Goal: Task Accomplishment & Management: Use online tool/utility

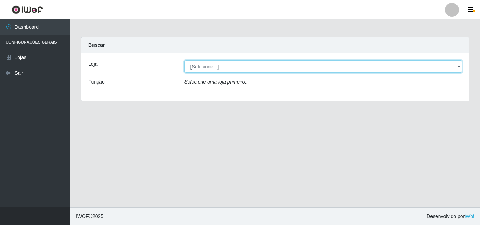
click at [254, 64] on select "[Selecione...] BomQueSó Agreste - Loja 3" at bounding box center [323, 66] width 278 height 12
select select "215"
click at [184, 60] on select "[Selecione...] BomQueSó Agreste - Loja 3" at bounding box center [323, 66] width 278 height 12
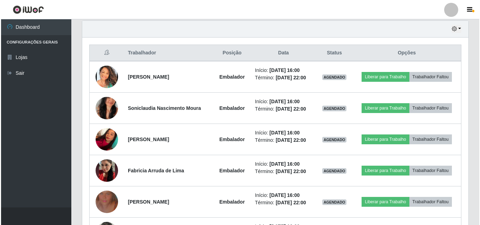
scroll to position [281, 0]
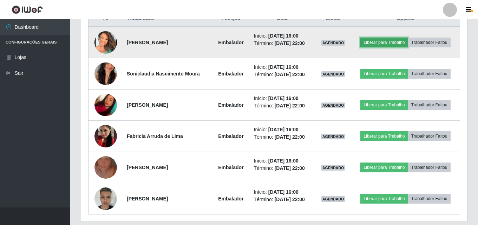
click at [375, 41] on button "Liberar para Trabalho" at bounding box center [384, 43] width 47 height 10
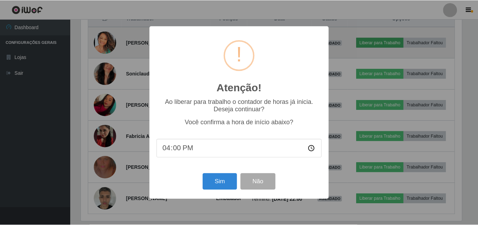
scroll to position [146, 383]
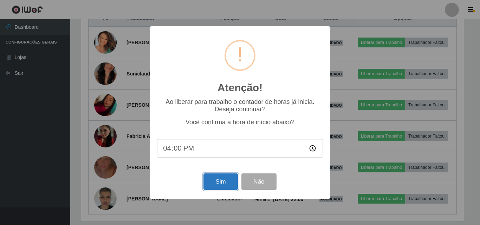
click at [221, 185] on button "Sim" at bounding box center [220, 182] width 34 height 17
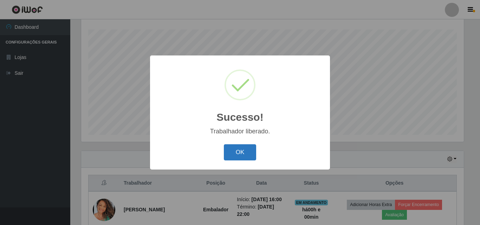
click at [246, 154] on button "OK" at bounding box center [240, 152] width 33 height 17
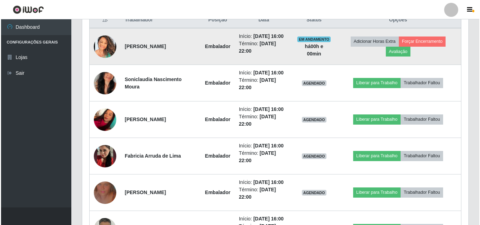
scroll to position [292, 0]
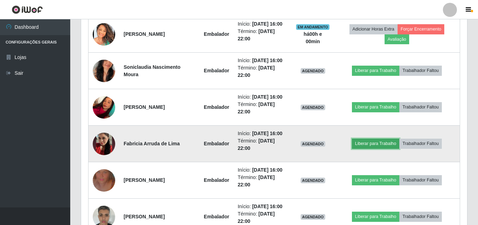
click at [391, 147] on button "Liberar para Trabalho" at bounding box center [375, 144] width 47 height 10
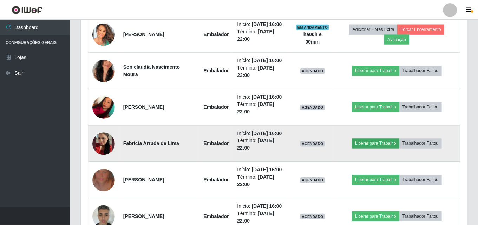
scroll to position [146, 383]
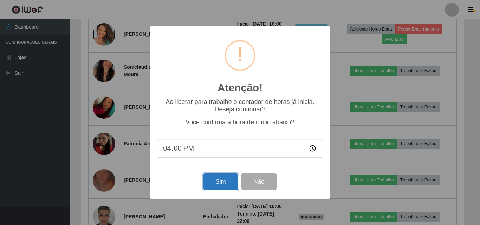
click at [220, 184] on button "Sim" at bounding box center [220, 182] width 34 height 17
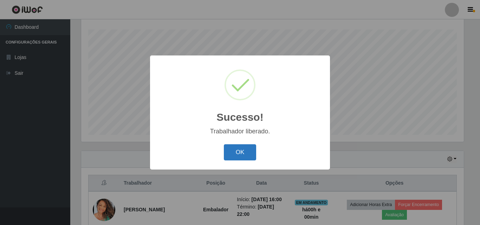
click at [239, 156] on button "OK" at bounding box center [240, 152] width 33 height 17
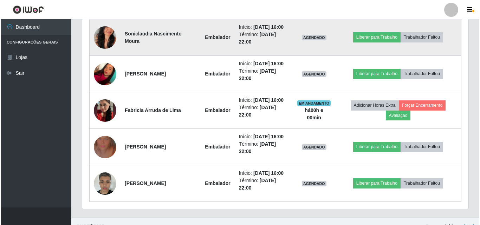
scroll to position [327, 0]
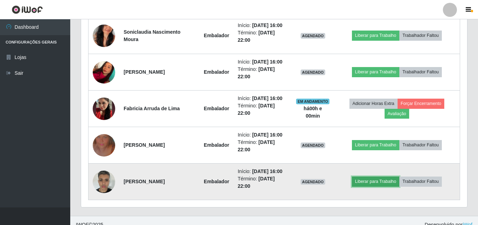
click at [386, 184] on button "Liberar para Trabalho" at bounding box center [375, 182] width 47 height 10
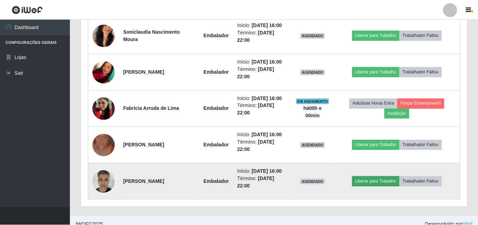
scroll to position [146, 383]
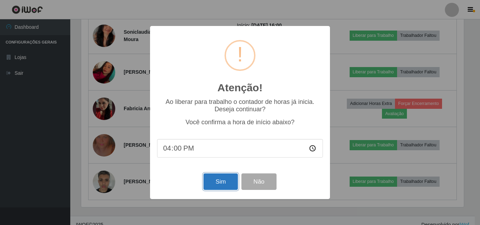
click at [226, 184] on button "Sim" at bounding box center [220, 182] width 34 height 17
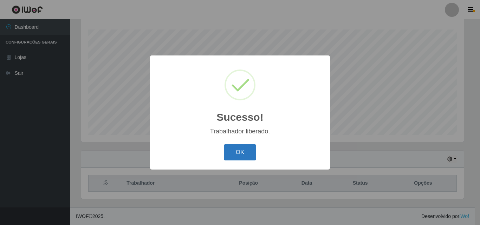
click at [241, 151] on button "OK" at bounding box center [240, 152] width 33 height 17
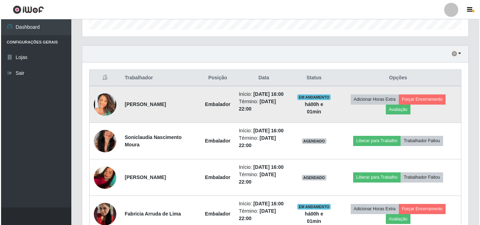
scroll to position [336, 0]
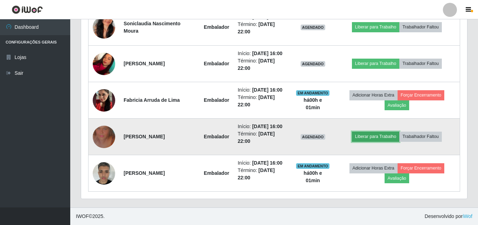
click at [376, 139] on button "Liberar para Trabalho" at bounding box center [375, 137] width 47 height 10
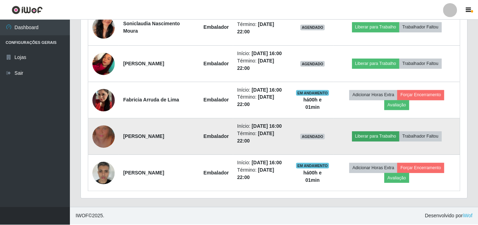
scroll to position [146, 383]
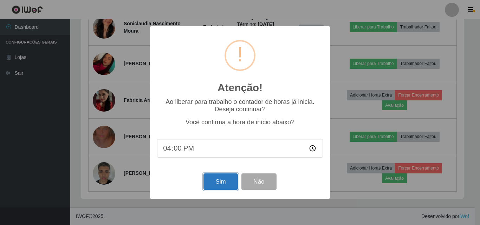
click at [220, 176] on button "Sim" at bounding box center [220, 182] width 34 height 17
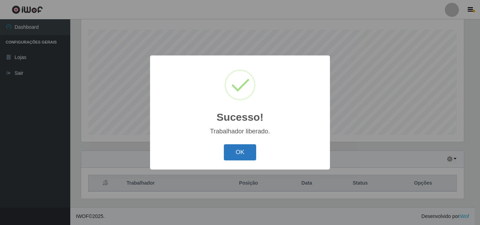
click at [245, 152] on button "OK" at bounding box center [240, 152] width 33 height 17
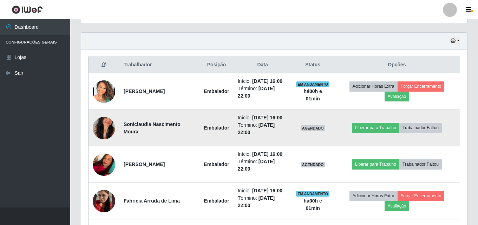
scroll to position [257, 0]
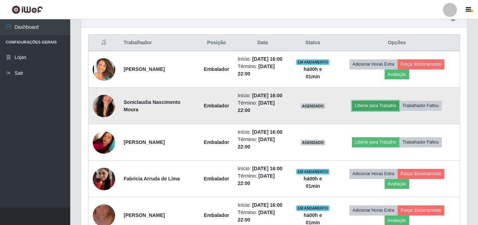
click at [372, 102] on button "Liberar para Trabalho" at bounding box center [375, 106] width 47 height 10
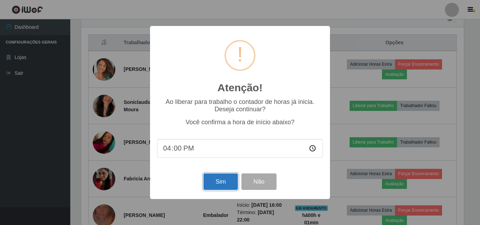
click at [218, 183] on button "Sim" at bounding box center [220, 182] width 34 height 17
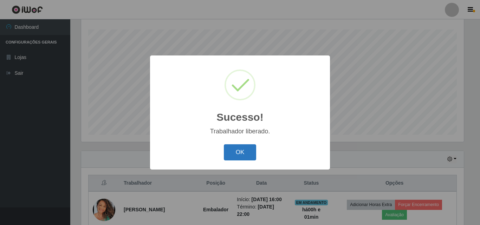
click at [233, 157] on button "OK" at bounding box center [240, 152] width 33 height 17
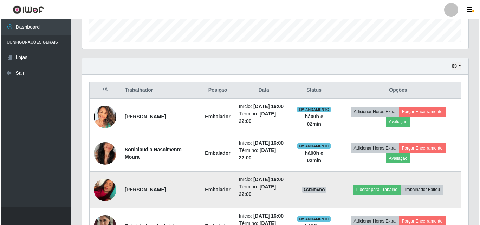
scroll to position [292, 0]
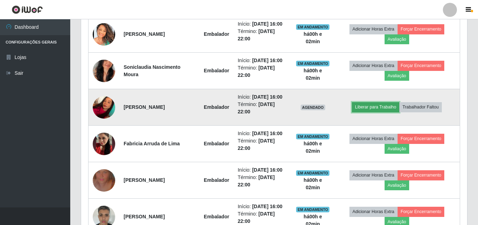
click at [374, 107] on button "Liberar para Trabalho" at bounding box center [375, 107] width 47 height 10
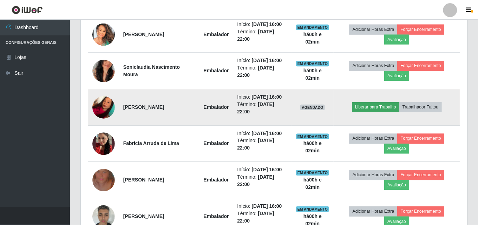
scroll to position [146, 383]
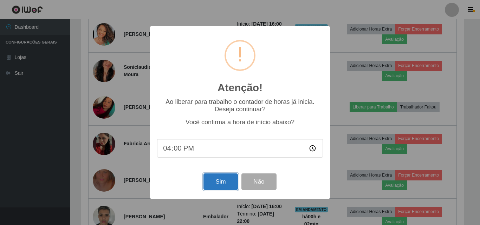
click at [219, 182] on button "Sim" at bounding box center [220, 182] width 34 height 17
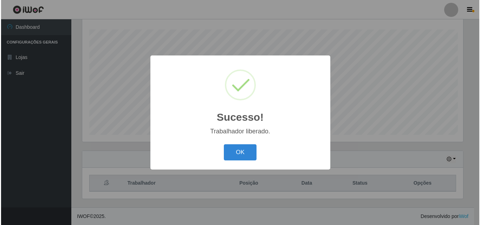
scroll to position [0, 0]
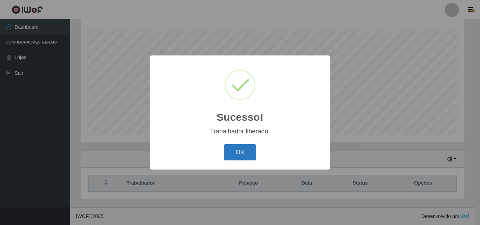
click at [240, 155] on button "OK" at bounding box center [240, 152] width 33 height 17
